Goal: Obtain resource: Download file/media

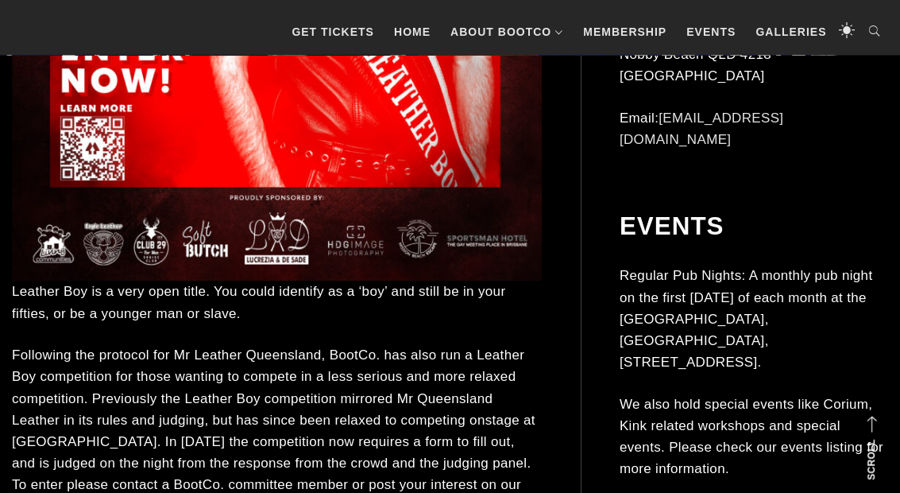
scroll to position [2175, 0]
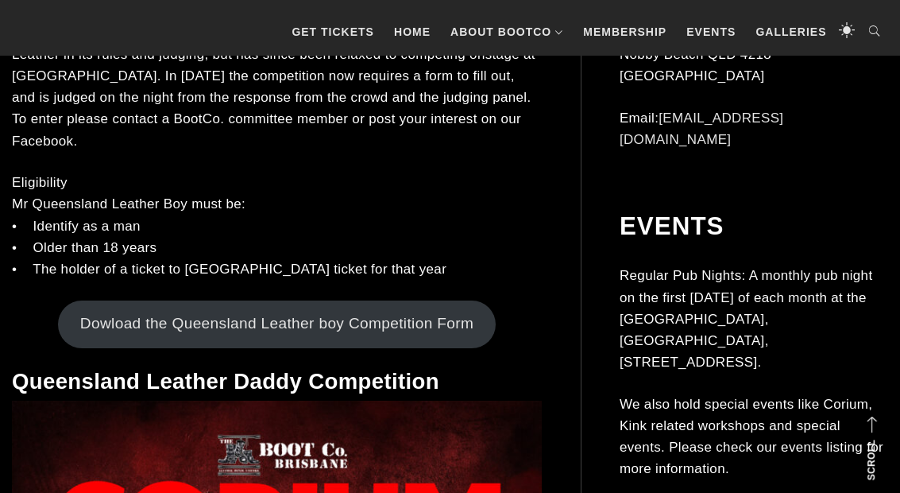
click at [133, 301] on link "Dowload the Queensland Leather boy Competition Form" at bounding box center [276, 324] width 437 height 48
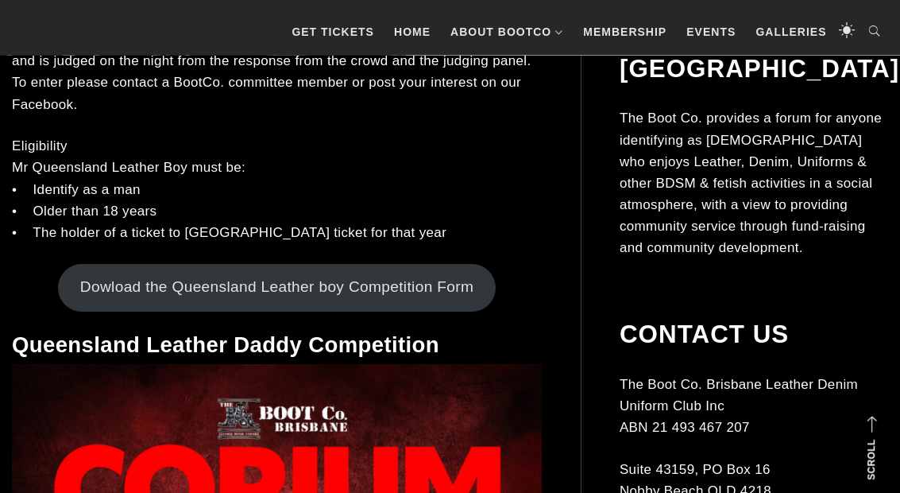
scroll to position [2510, 0]
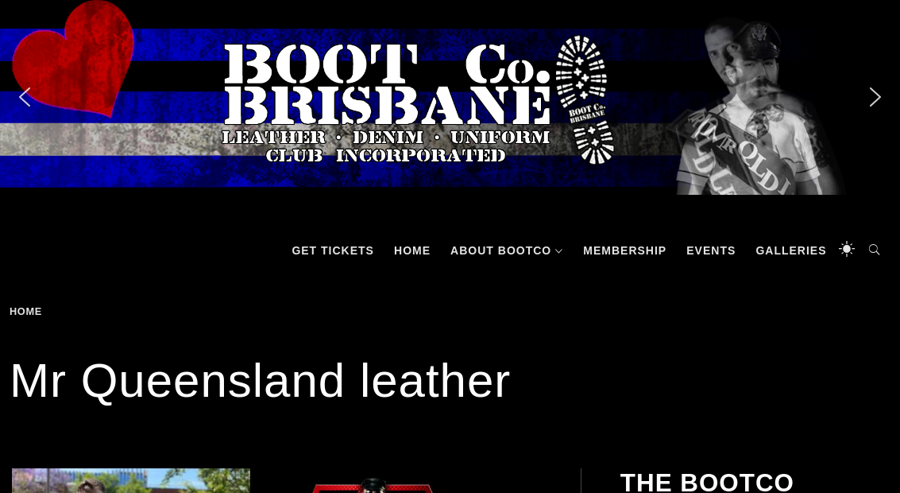
click at [798, 250] on link "Galleries" at bounding box center [791, 250] width 87 height 48
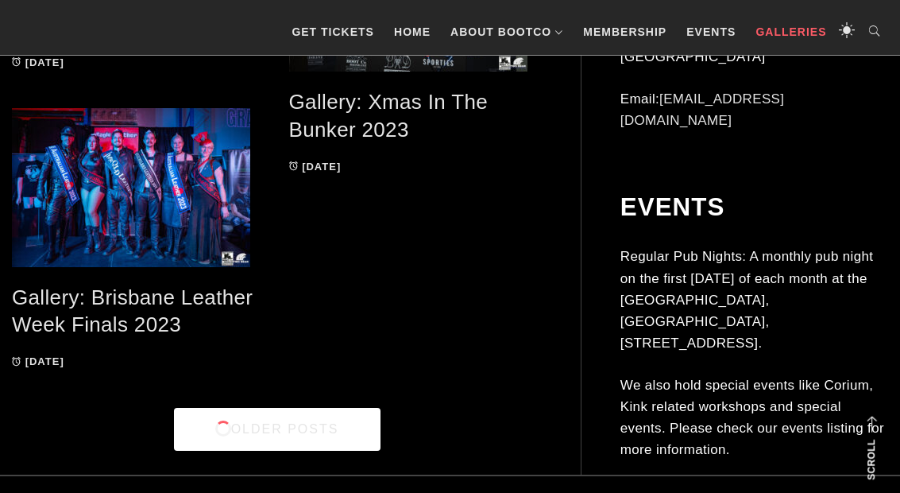
scroll to position [3205, 0]
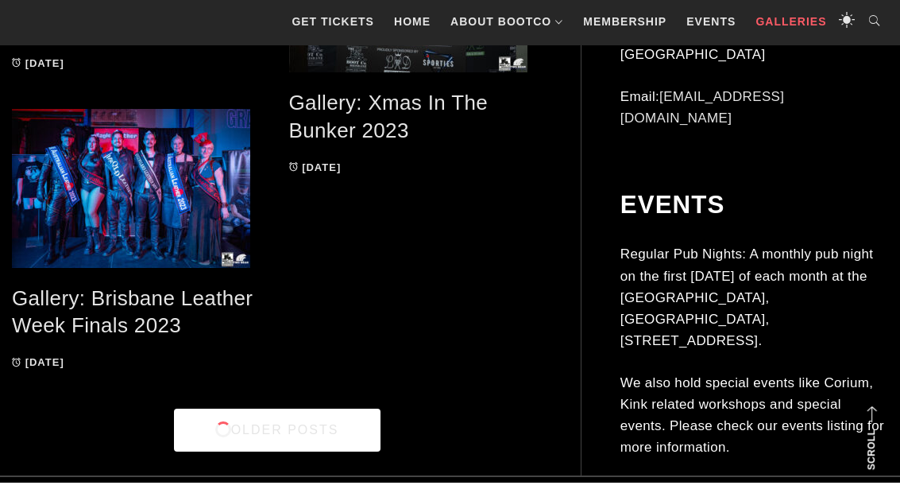
scroll to position [3257, 0]
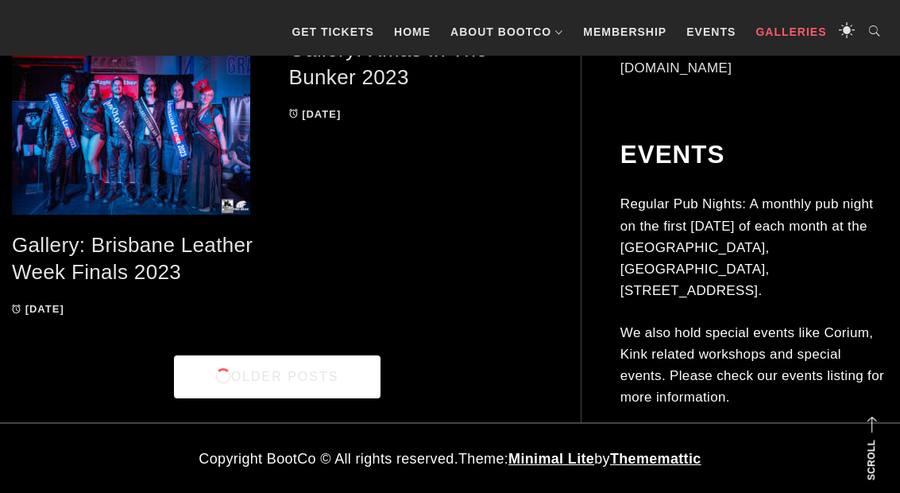
click at [208, 371] on link "Older Posts" at bounding box center [277, 376] width 207 height 43
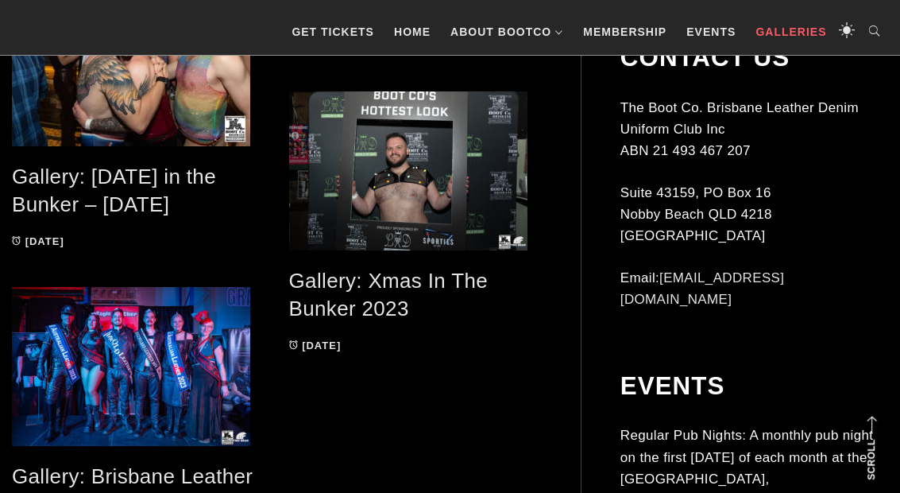
scroll to position [3015, 0]
